Goal: Task Accomplishment & Management: Manage account settings

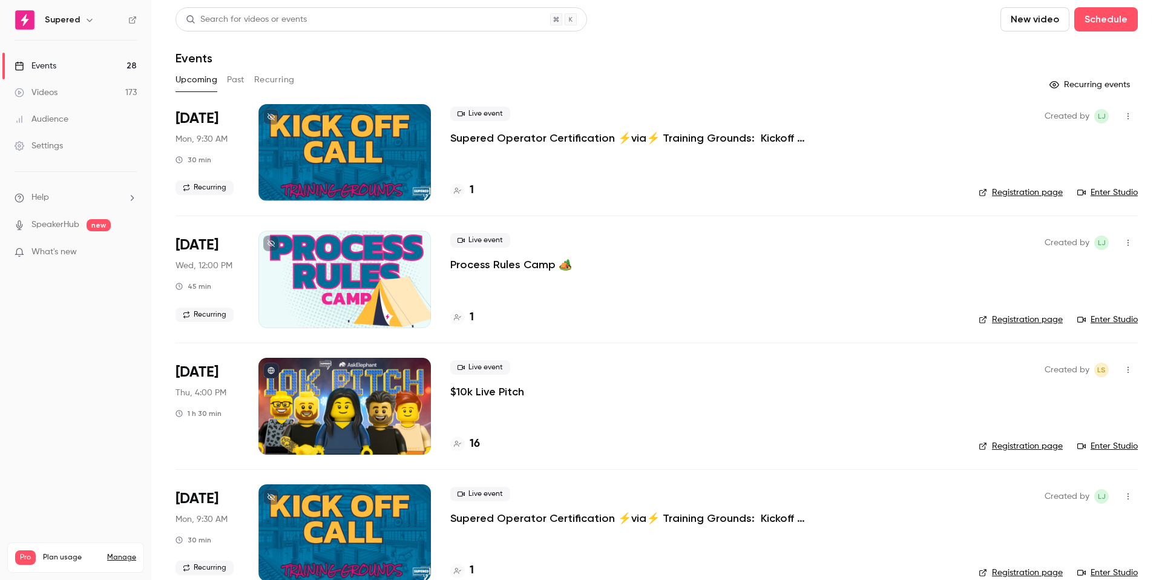
click at [1123, 111] on button "button" at bounding box center [1127, 116] width 19 height 19
click at [458, 191] on div at bounding box center [581, 290] width 1162 height 580
click at [468, 189] on div "1" at bounding box center [462, 190] width 24 height 16
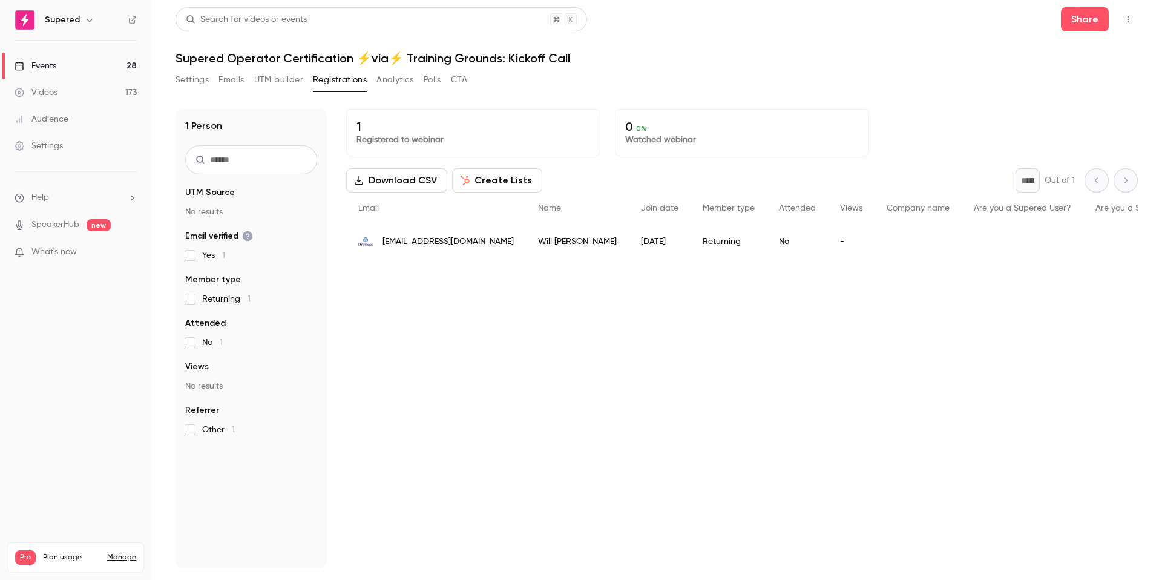
click at [461, 240] on span "[EMAIL_ADDRESS][DOMAIN_NAME]" at bounding box center [447, 241] width 131 height 13
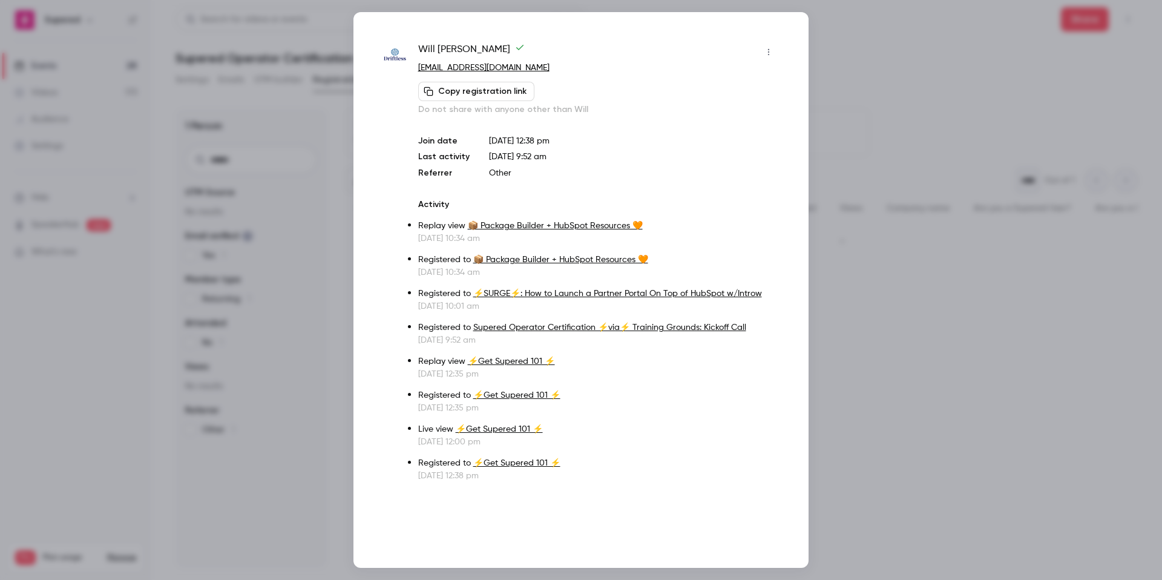
click at [907, 110] on div at bounding box center [581, 290] width 1162 height 580
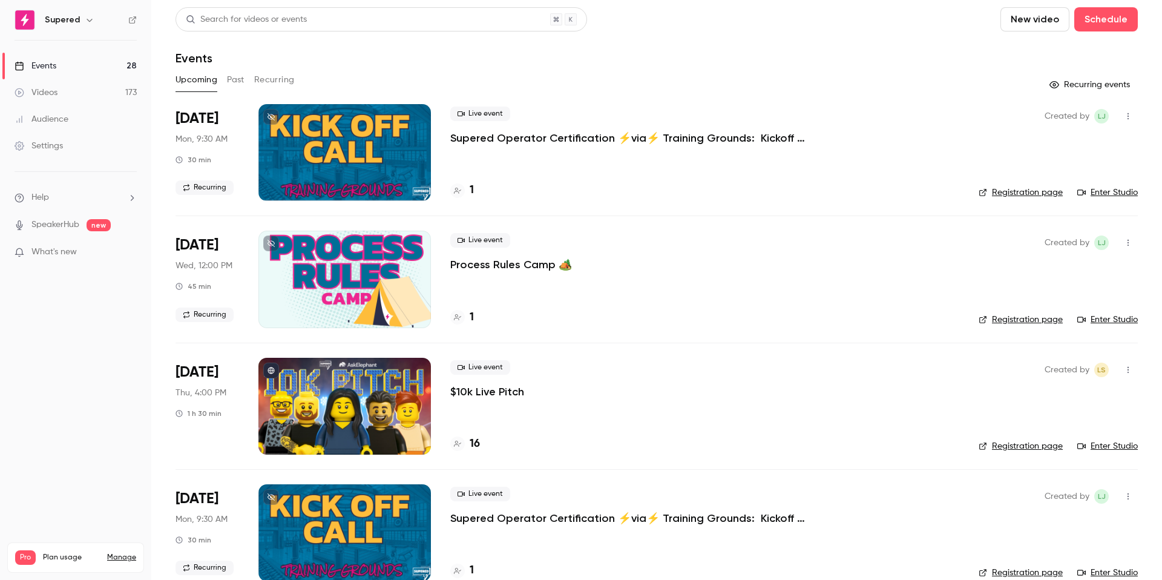
click at [240, 82] on button "Past" at bounding box center [236, 79] width 18 height 19
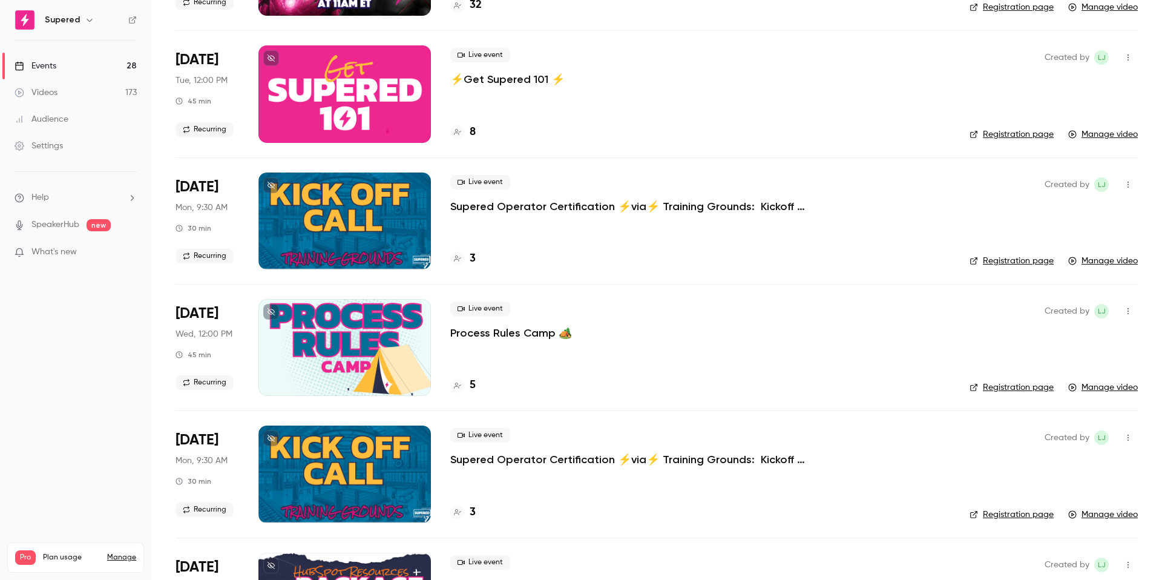
scroll to position [218, 0]
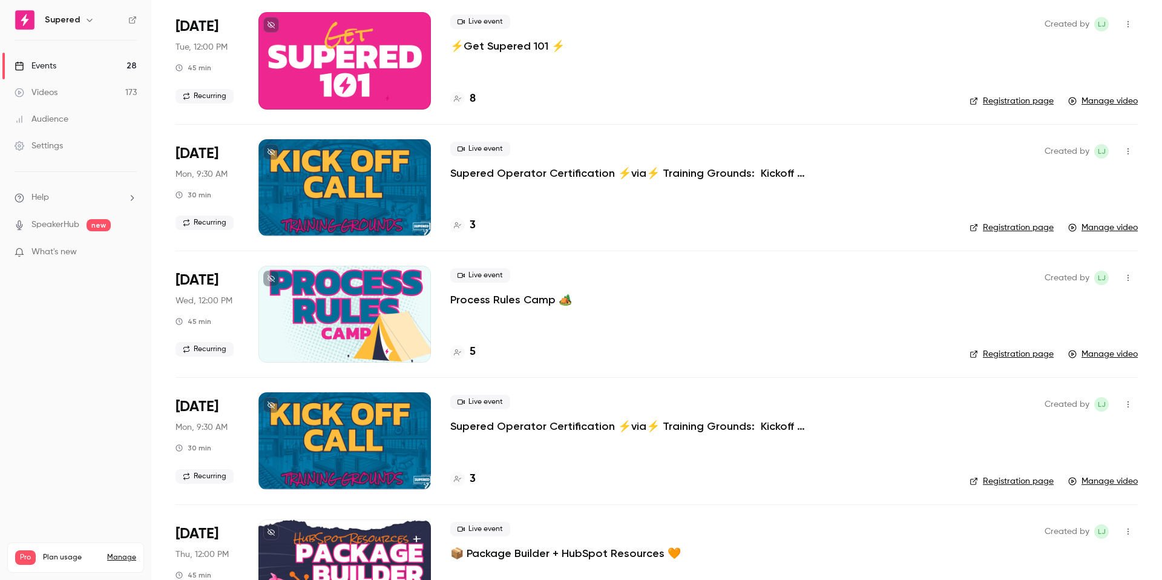
click at [665, 178] on p "Supered Operator Certification ⚡️via⚡️ Training Grounds: Kickoff Call" at bounding box center [631, 173] width 363 height 15
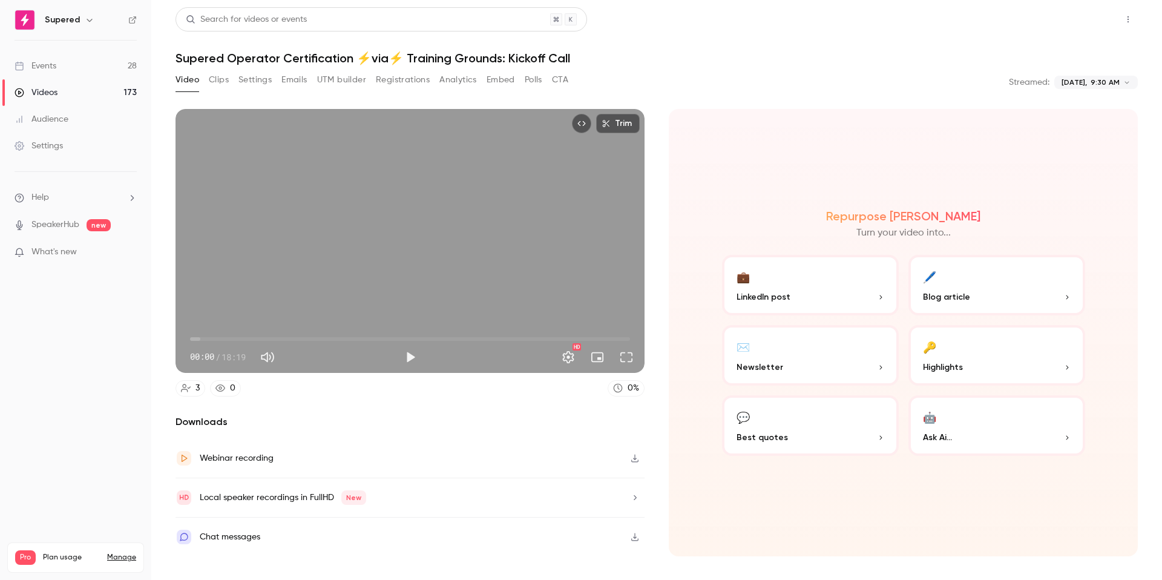
click at [1088, 20] on button "Share" at bounding box center [1085, 19] width 48 height 24
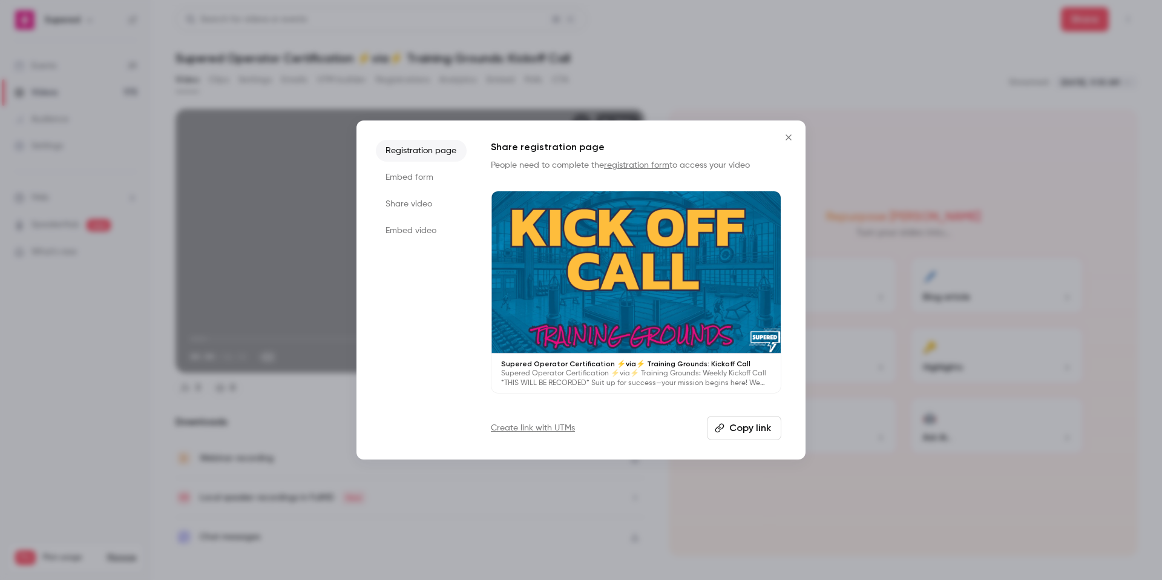
click at [758, 435] on button "Copy link" at bounding box center [744, 428] width 74 height 24
click at [430, 176] on li "Embed form" at bounding box center [421, 177] width 91 height 22
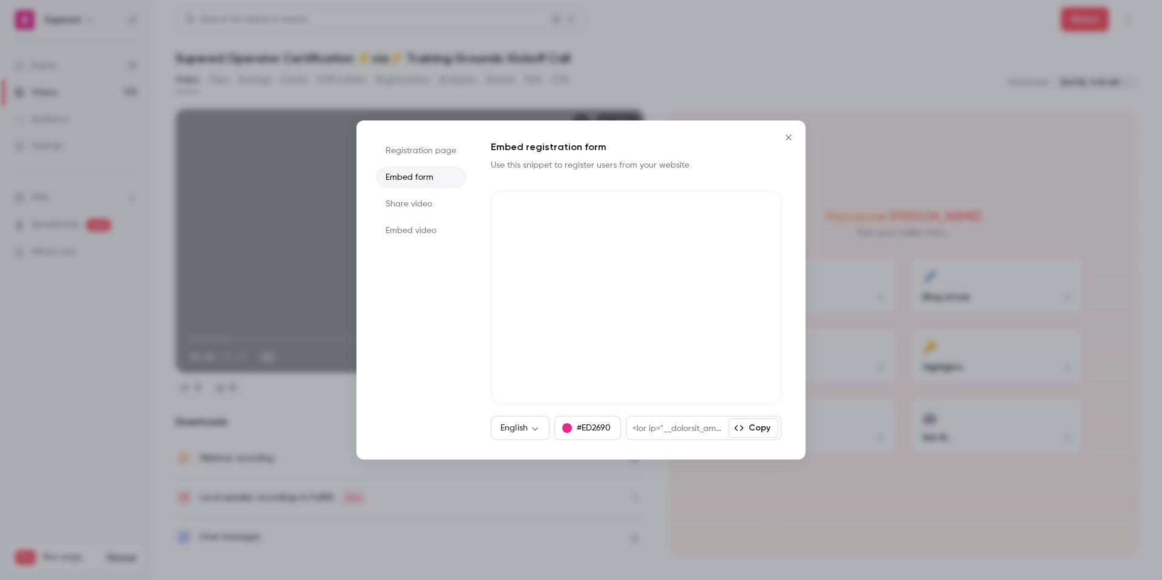
drag, startPoint x: 790, startPoint y: 139, endPoint x: 781, endPoint y: 138, distance: 9.1
click at [790, 139] on icon "Close" at bounding box center [788, 138] width 15 height 10
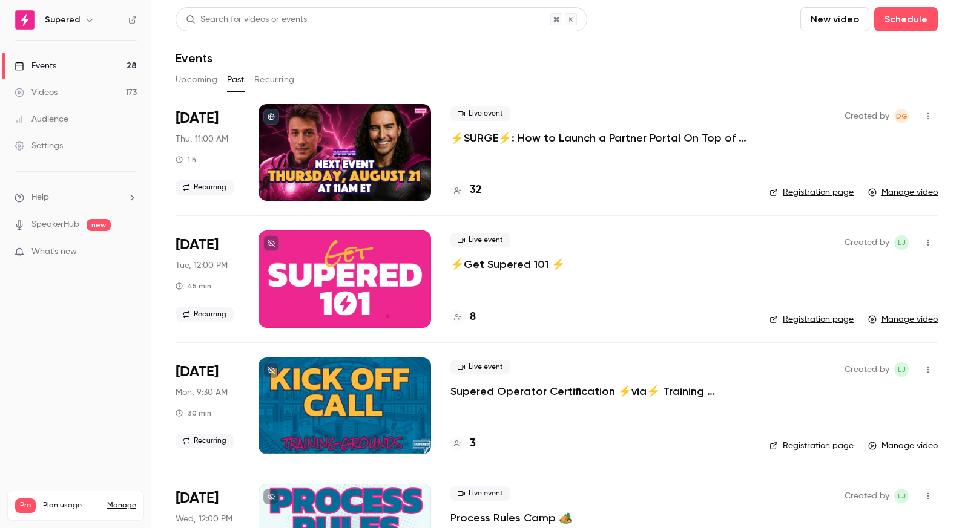
click at [204, 71] on button "Upcoming" at bounding box center [197, 79] width 42 height 19
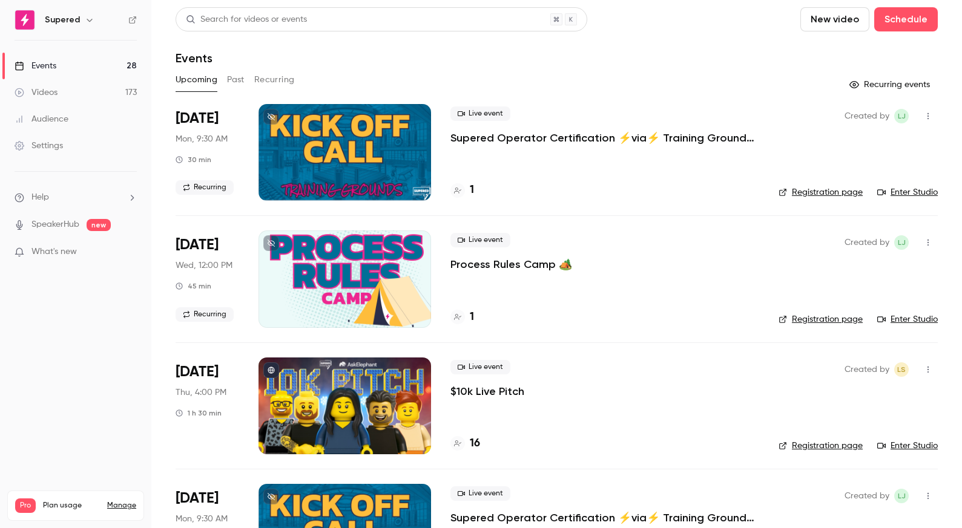
click at [363, 137] on div at bounding box center [344, 152] width 172 height 97
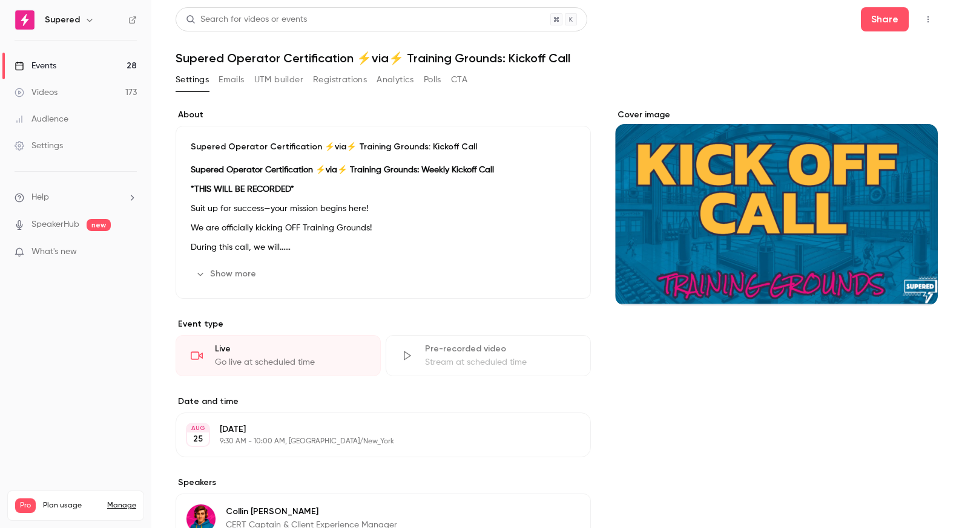
click at [924, 13] on button "button" at bounding box center [927, 19] width 19 height 19
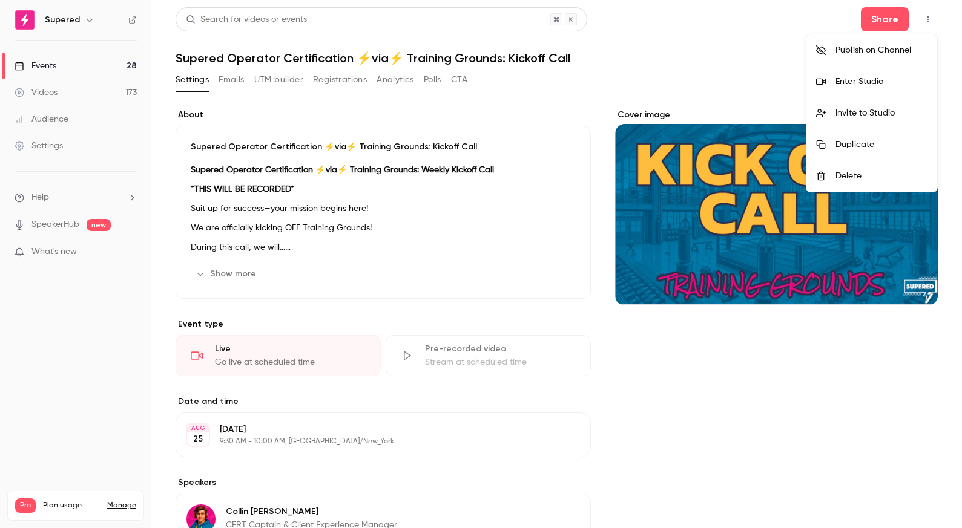
click at [858, 171] on div "Delete" at bounding box center [881, 176] width 92 height 12
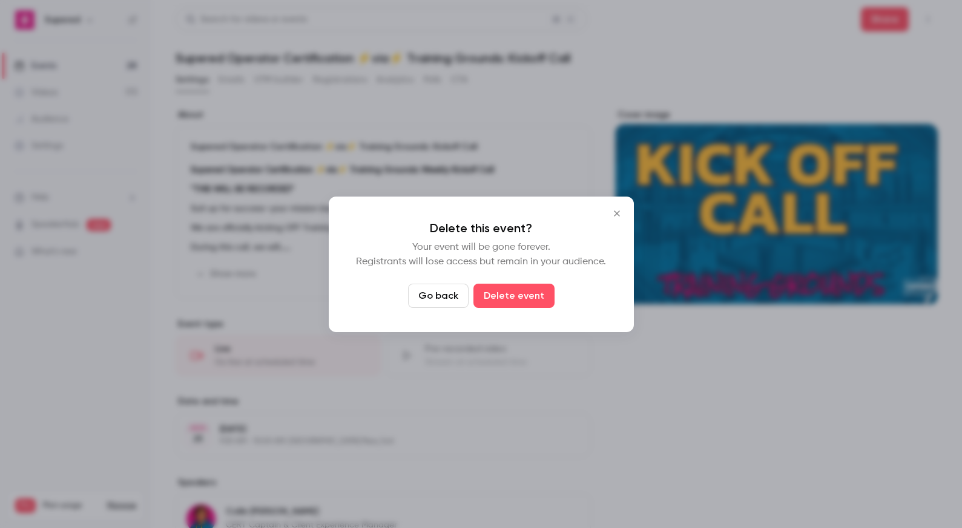
click at [622, 213] on icon "Close" at bounding box center [616, 214] width 15 height 10
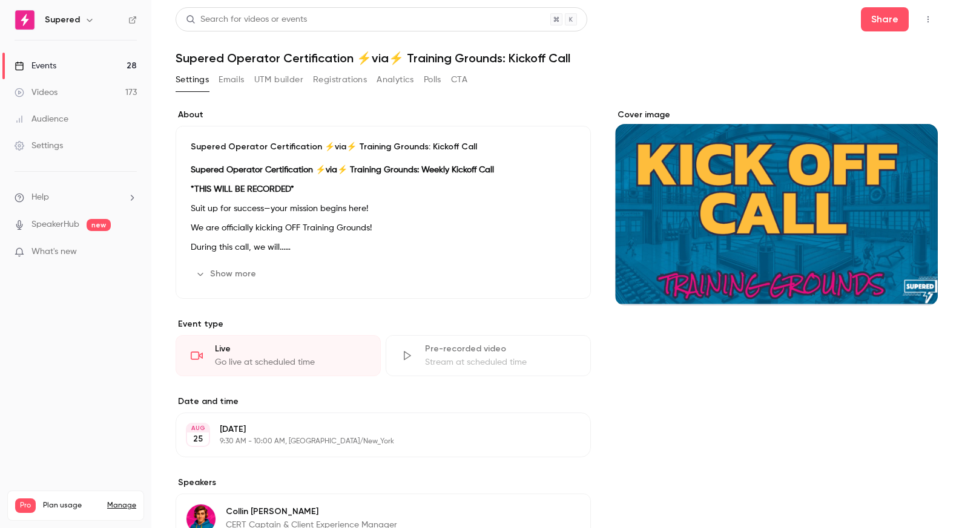
click at [929, 27] on button "button" at bounding box center [927, 19] width 19 height 19
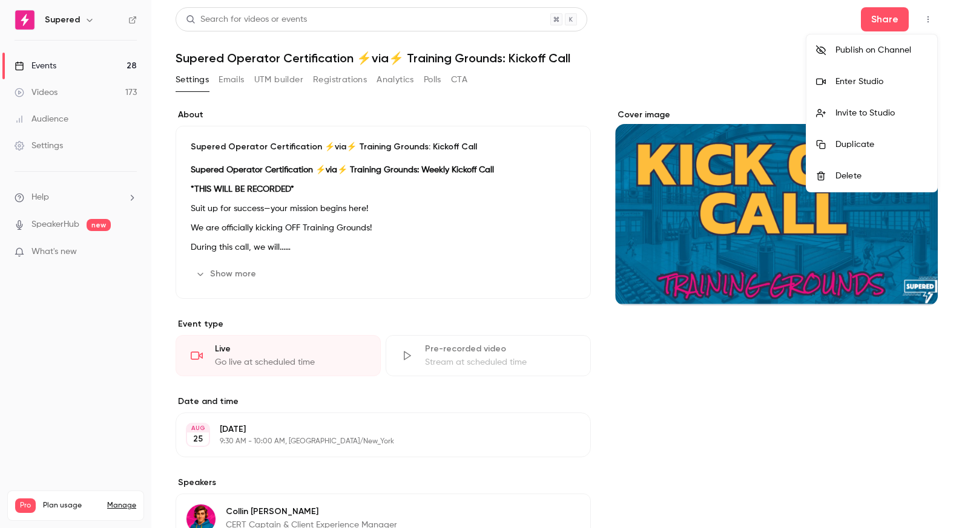
click at [836, 172] on div "Delete" at bounding box center [881, 176] width 92 height 12
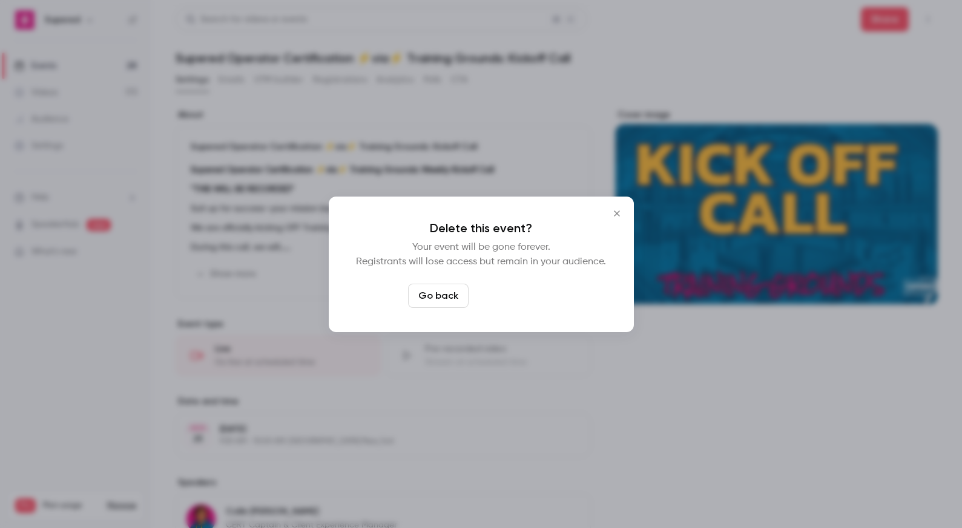
click at [513, 297] on button "Delete event" at bounding box center [513, 296] width 81 height 24
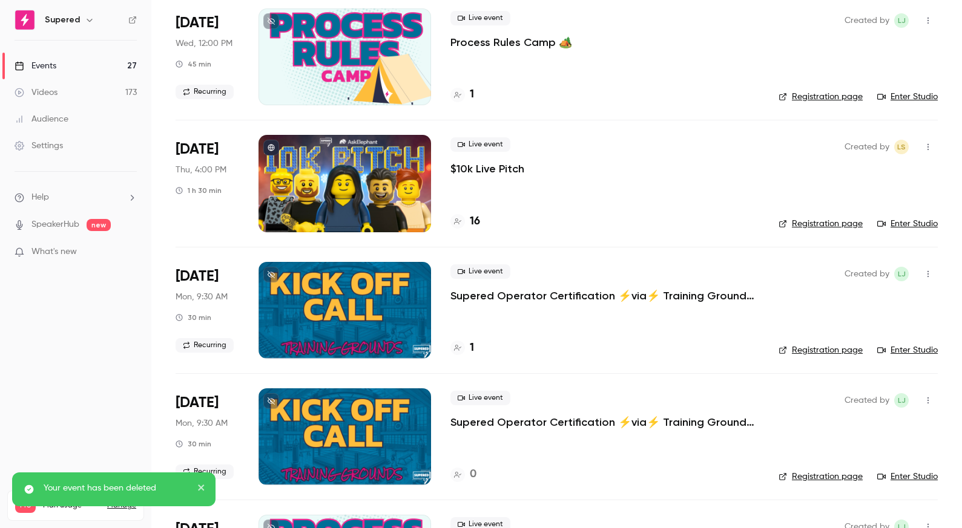
scroll to position [97, 0]
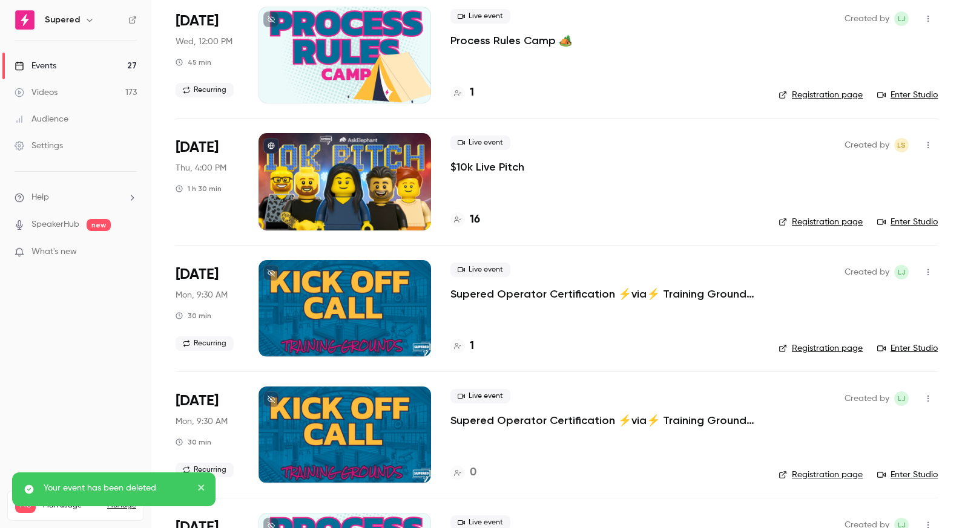
click at [460, 347] on icon at bounding box center [457, 346] width 7 height 7
